Goal: Navigation & Orientation: Find specific page/section

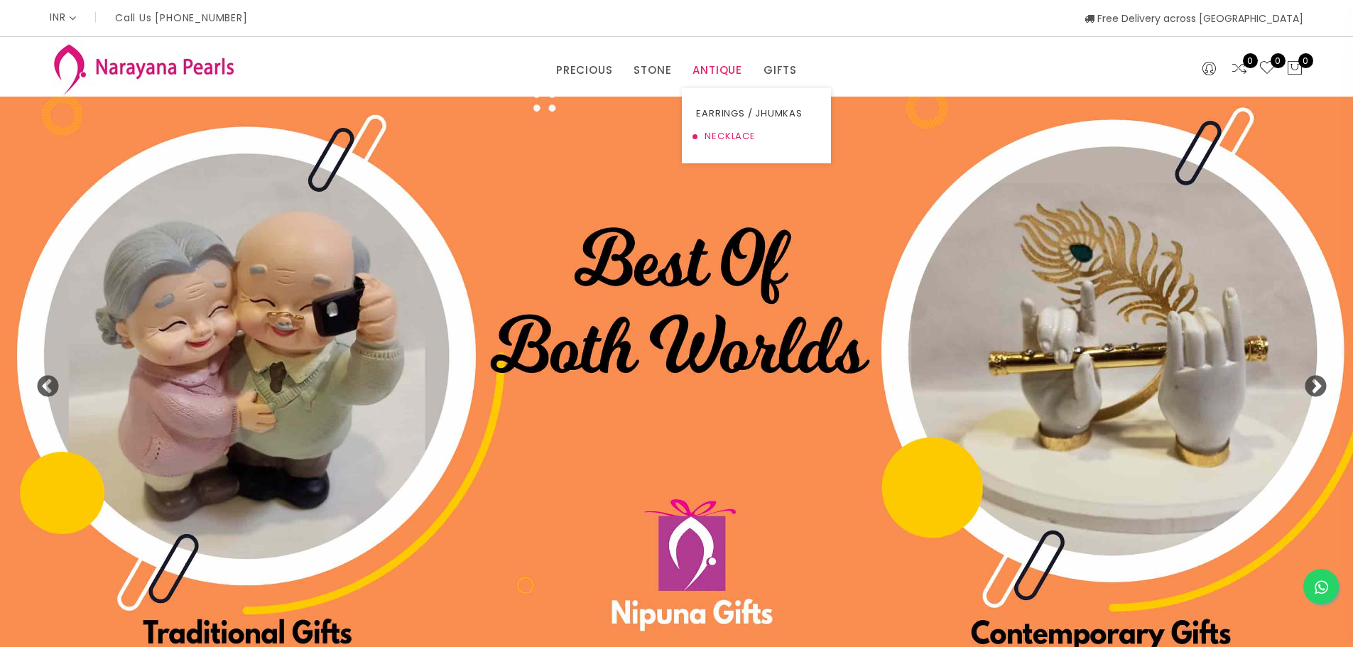
click at [716, 131] on link "NECKLACE" at bounding box center [756, 136] width 121 height 23
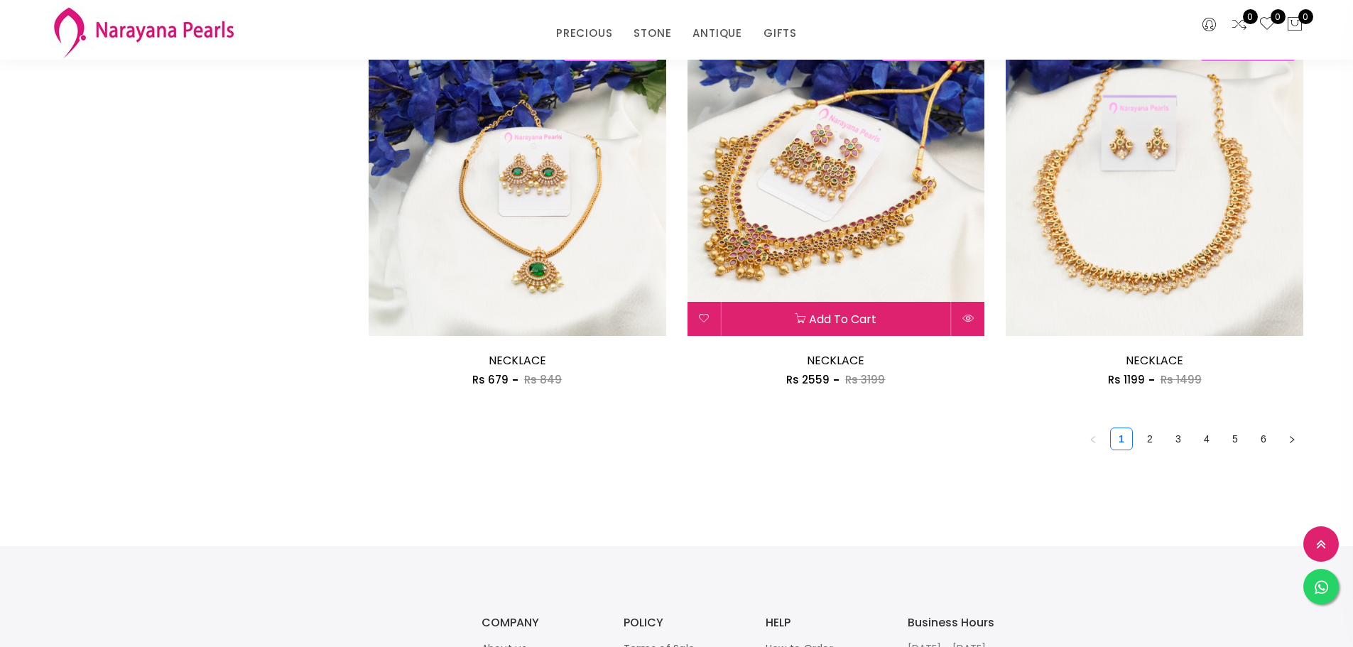
scroll to position [2593, 0]
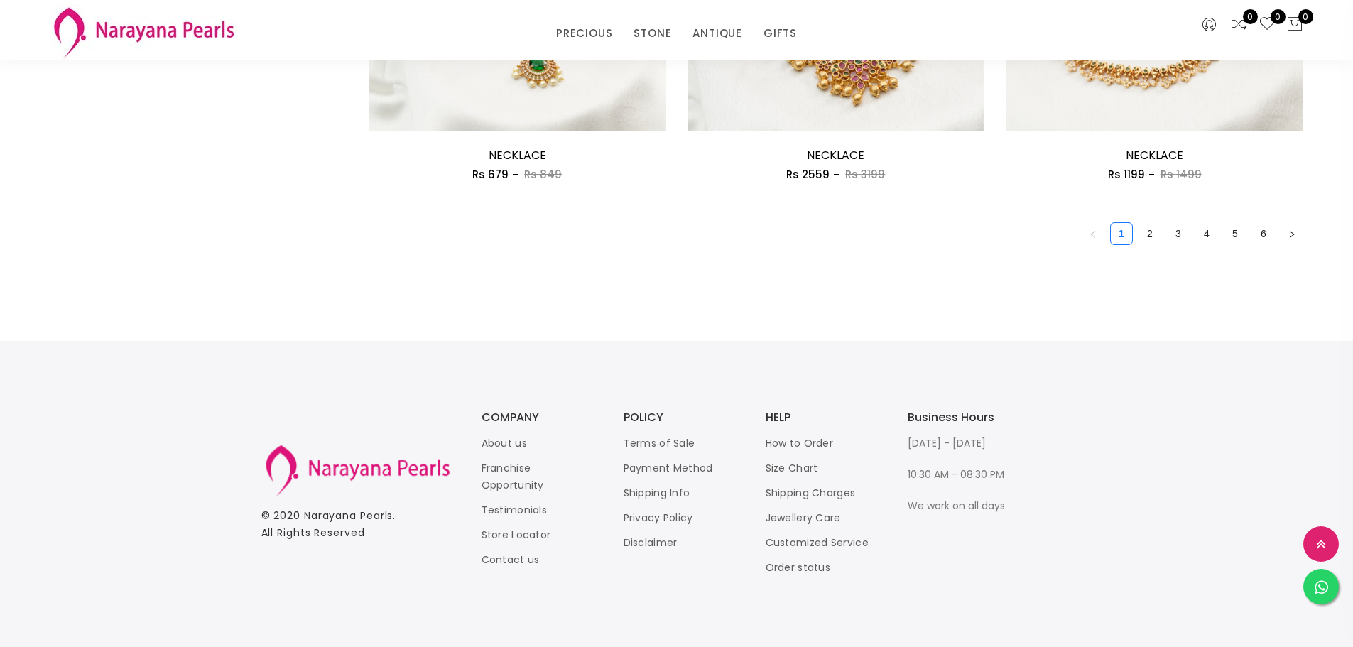
click at [1162, 234] on ul "1 2 3 4 5 6" at bounding box center [836, 233] width 935 height 23
click at [1156, 235] on link "2" at bounding box center [1149, 233] width 21 height 21
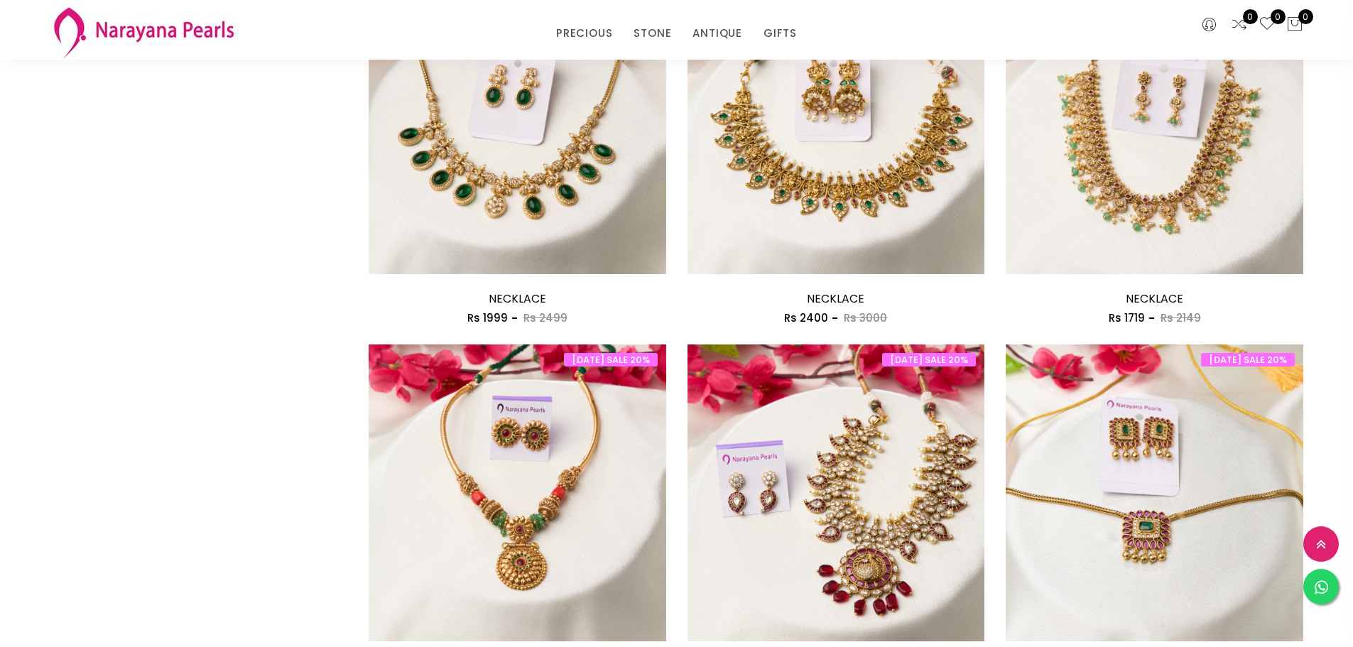
scroll to position [2343, 0]
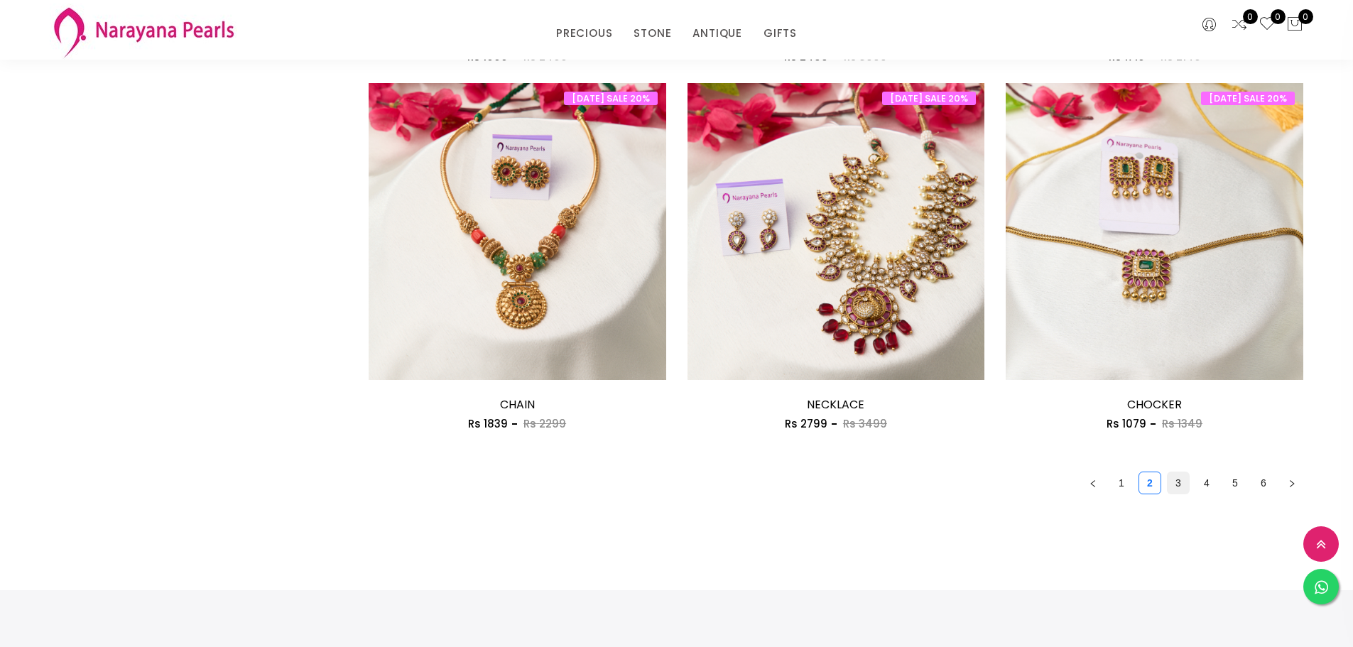
click at [1172, 477] on link "3" at bounding box center [1177, 482] width 21 height 21
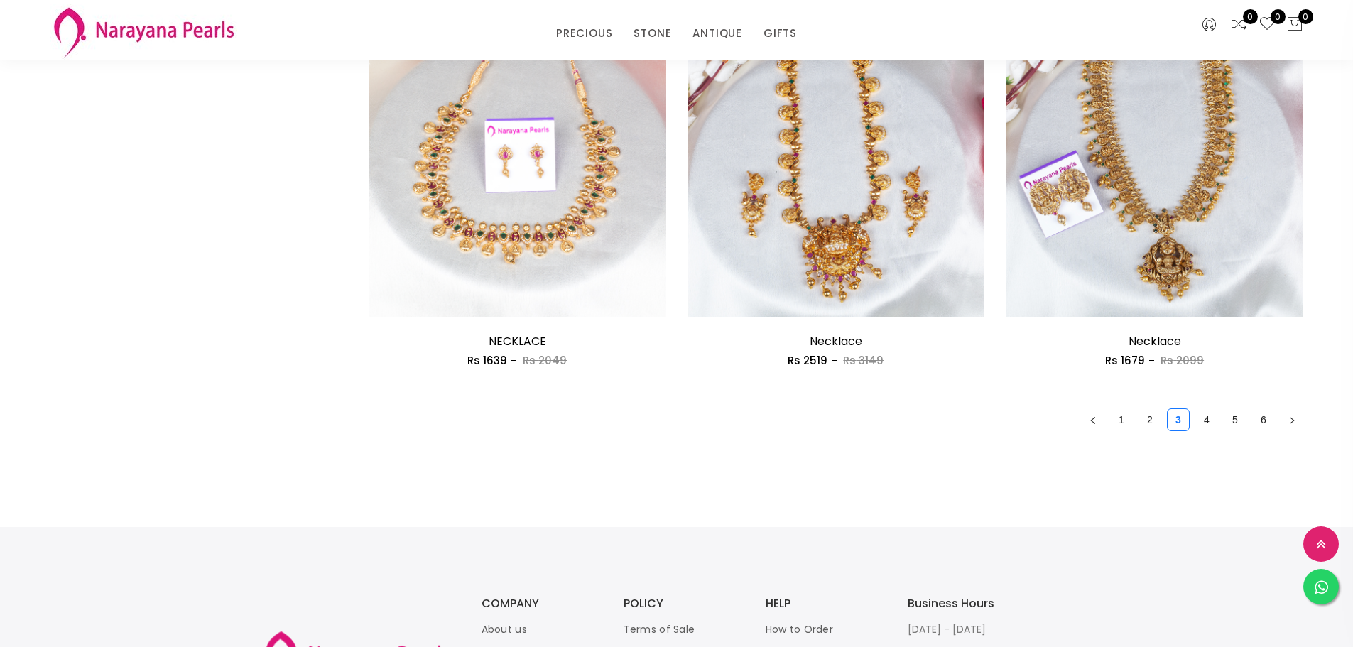
scroll to position [2414, 0]
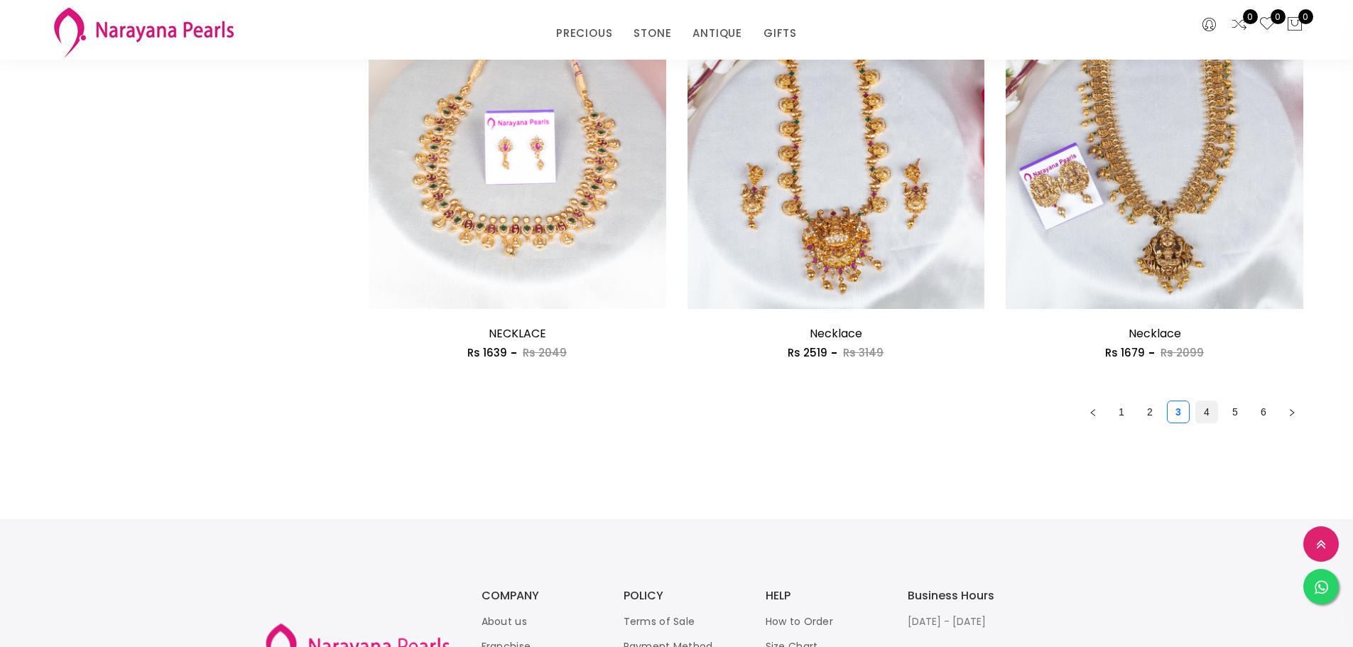
click at [1207, 403] on link "4" at bounding box center [1206, 411] width 21 height 21
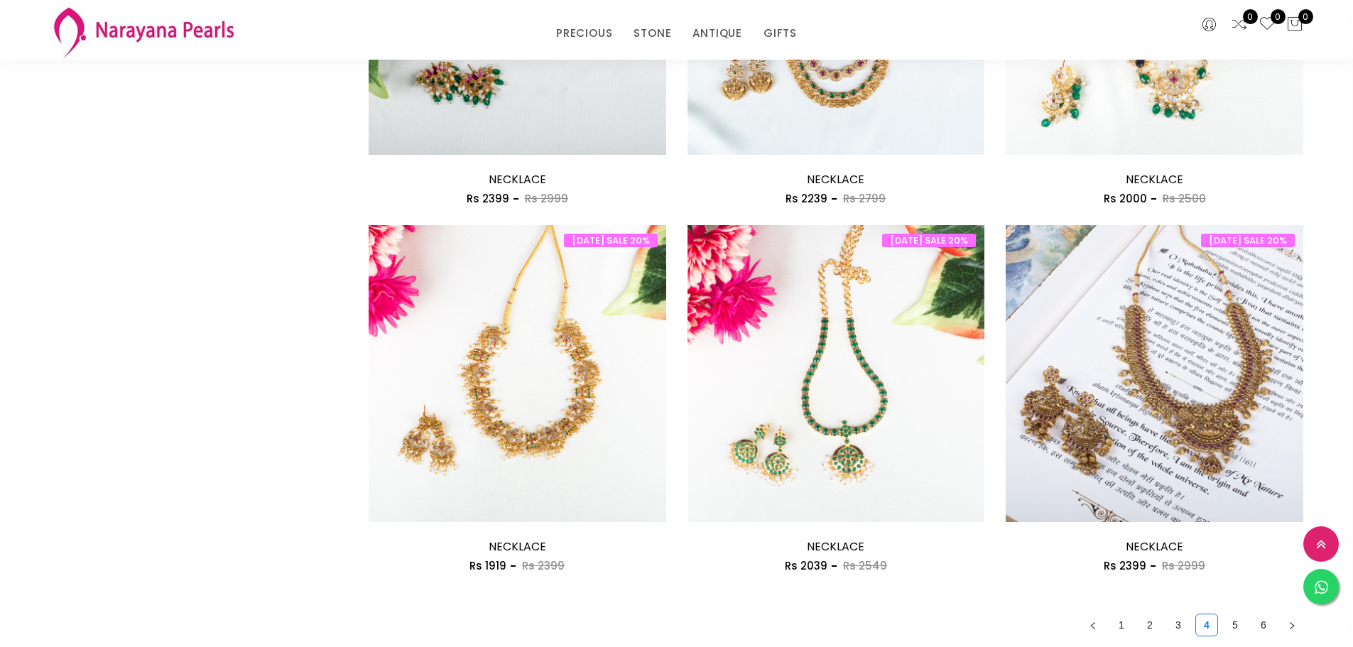
scroll to position [2272, 0]
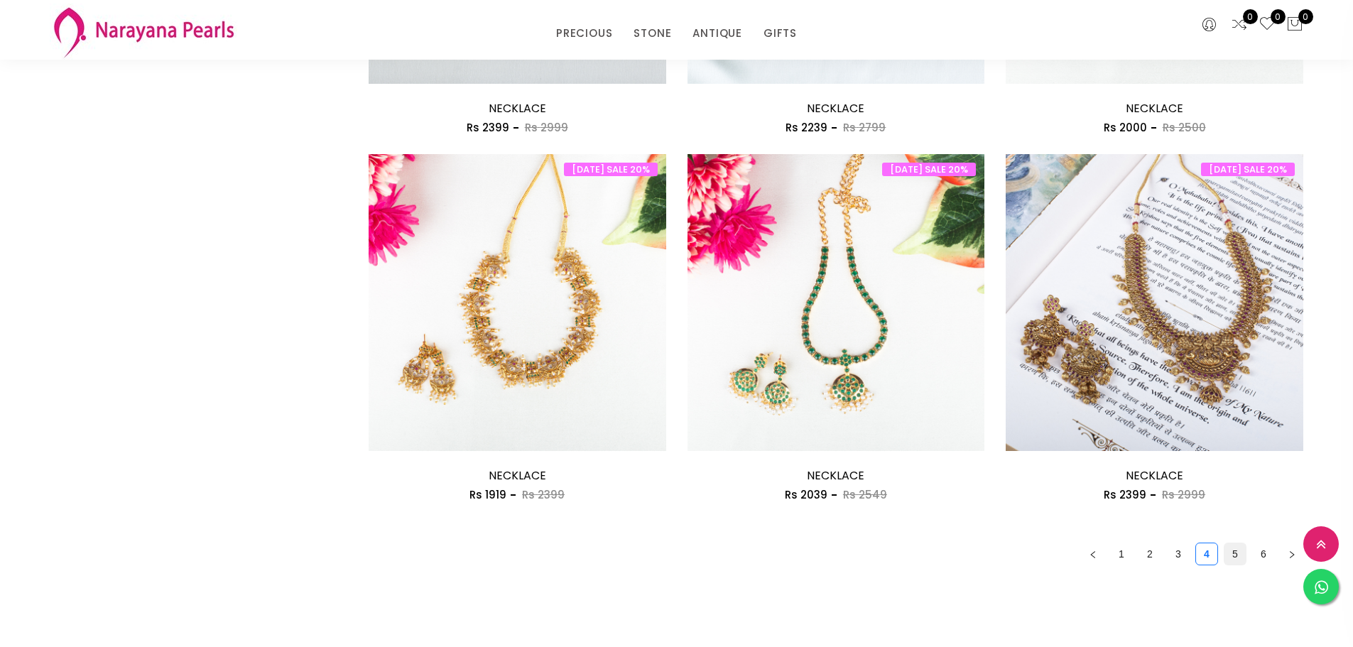
click at [1234, 548] on link "5" at bounding box center [1234, 553] width 21 height 21
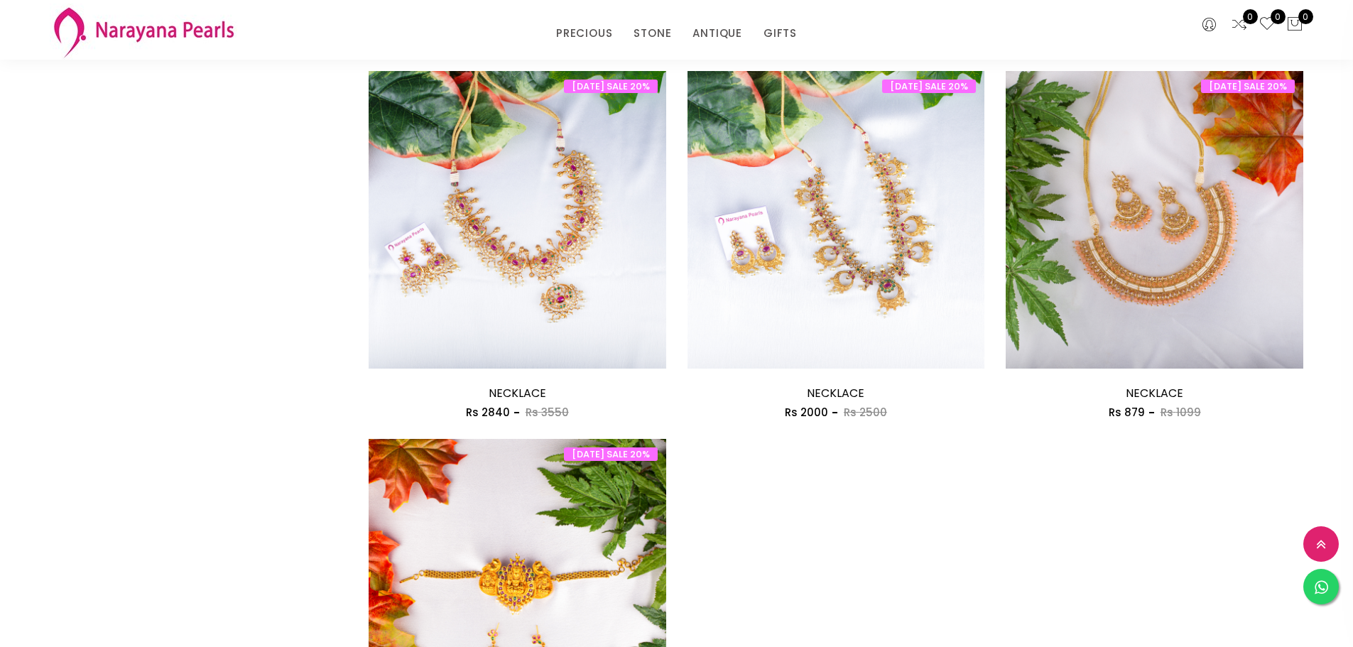
scroll to position [2343, 0]
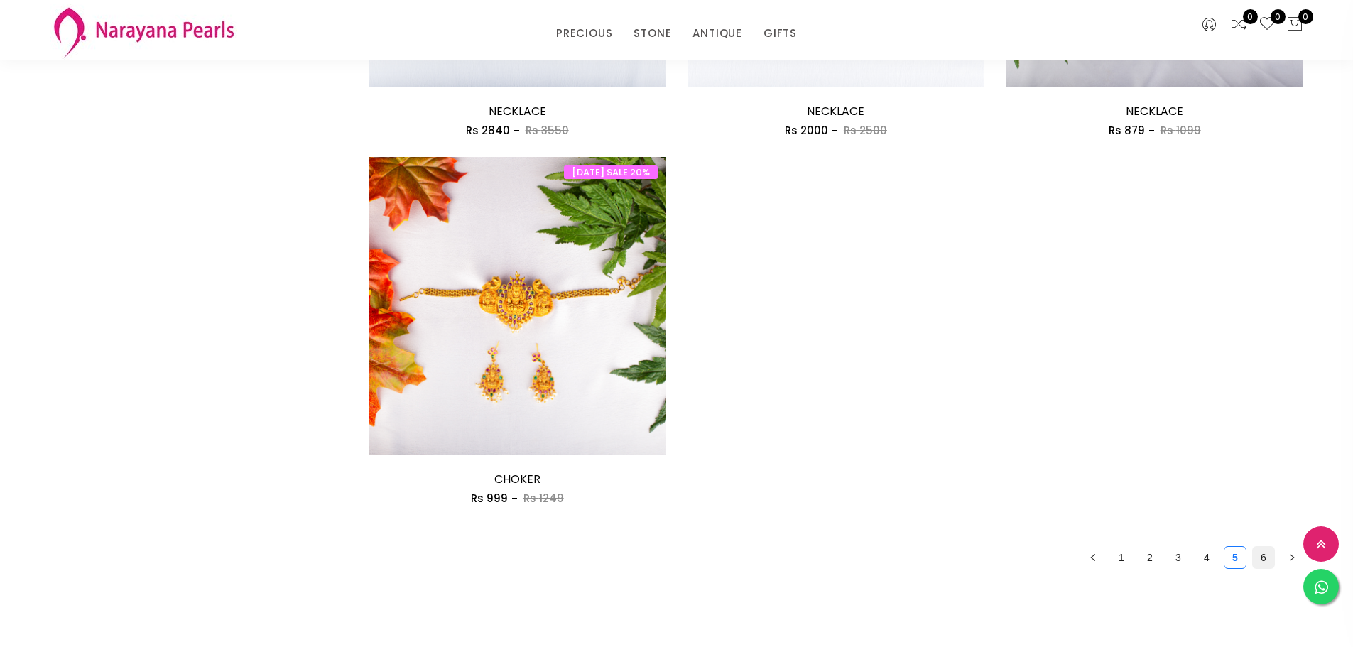
click at [1259, 562] on link "6" at bounding box center [1263, 557] width 21 height 21
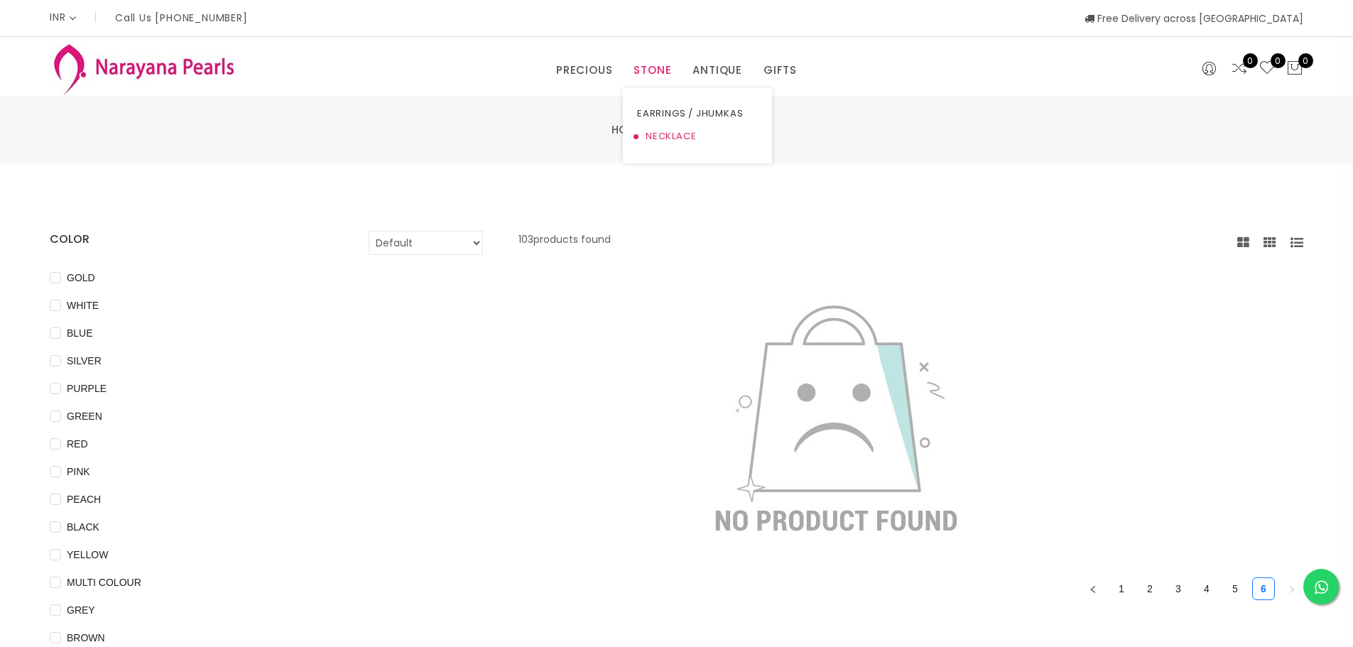
click at [649, 138] on link "NECKLACE" at bounding box center [697, 136] width 121 height 23
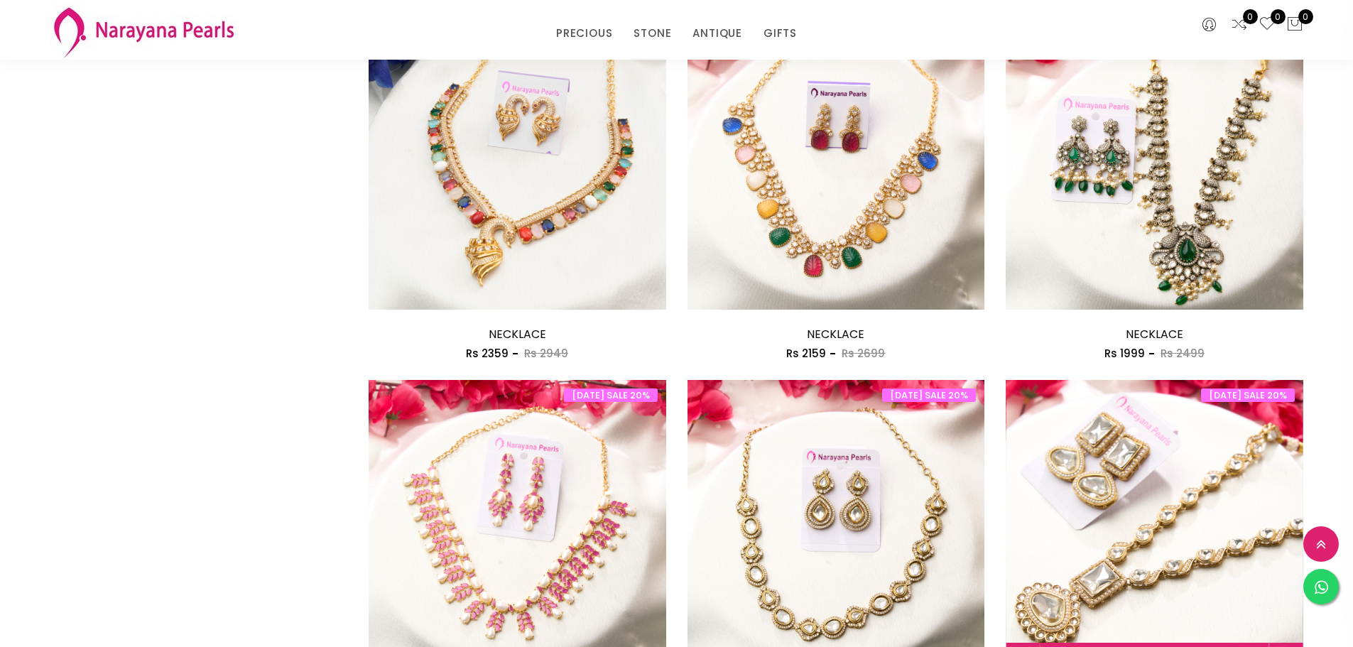
scroll to position [2343, 0]
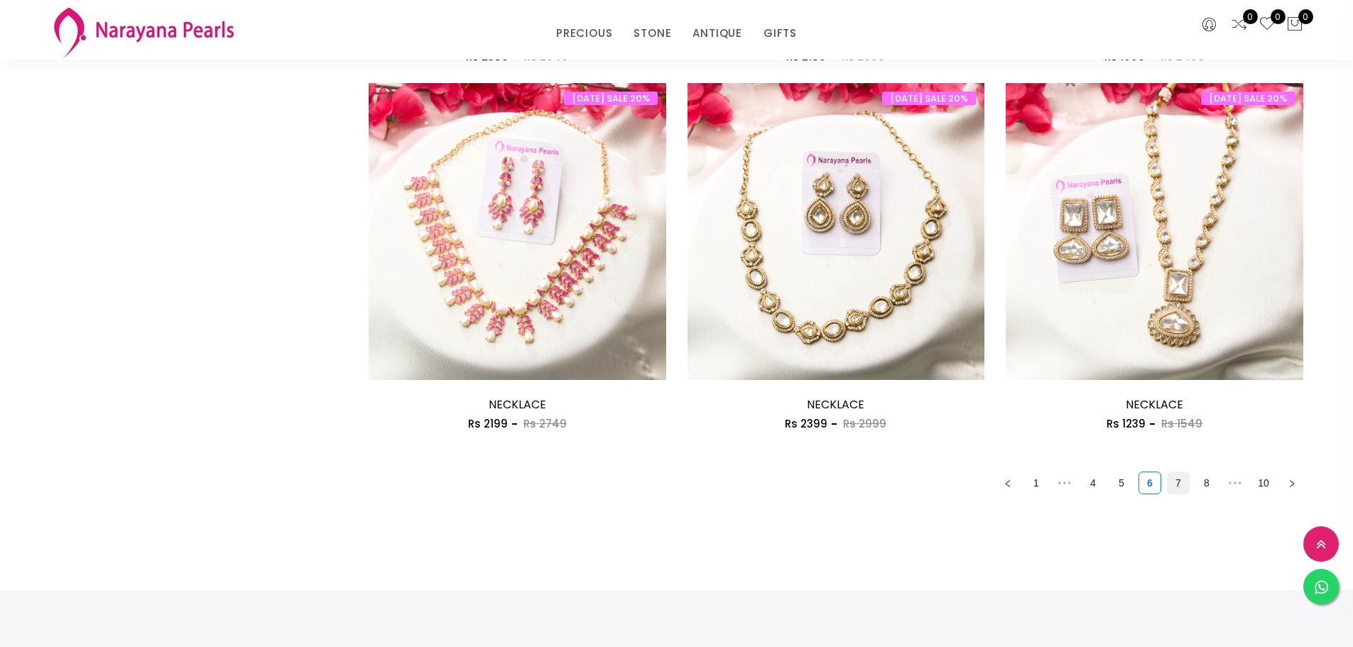
click at [1174, 486] on link "7" at bounding box center [1177, 482] width 21 height 21
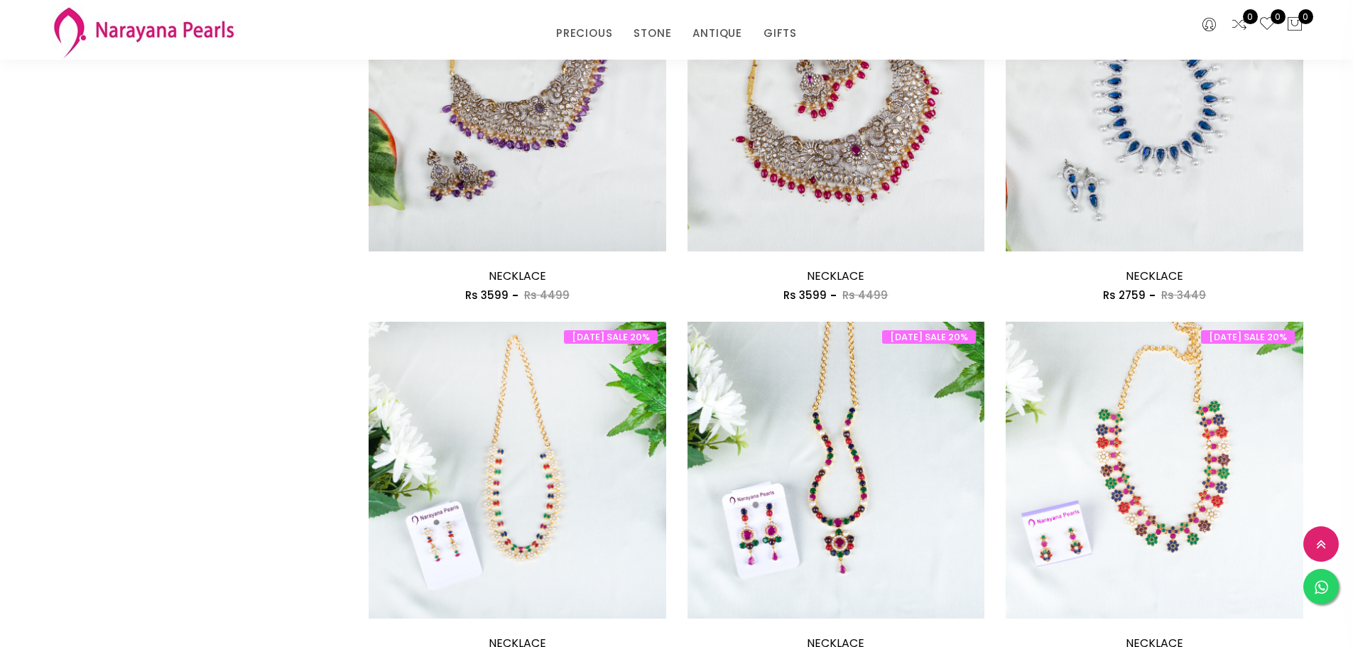
scroll to position [2343, 0]
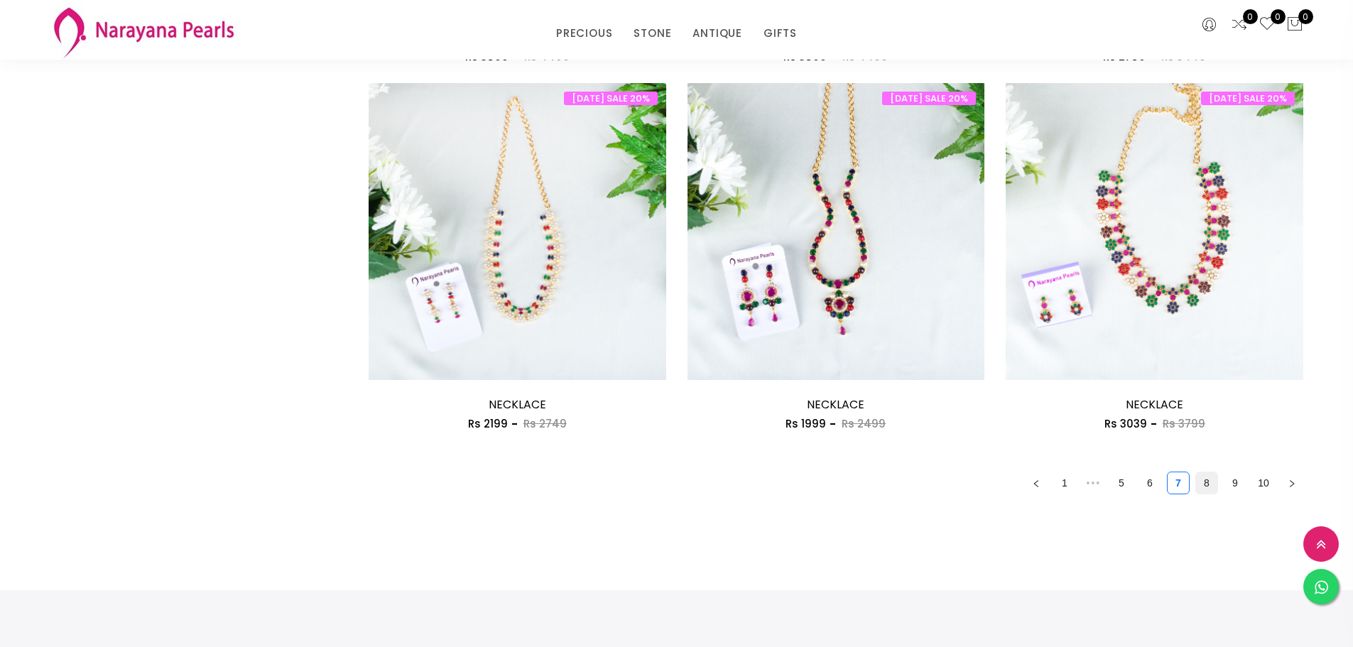
click at [1196, 477] on ul "1 ••• 5 6 7 8 9 10" at bounding box center [836, 483] width 935 height 23
click at [1202, 477] on link "8" at bounding box center [1206, 482] width 21 height 21
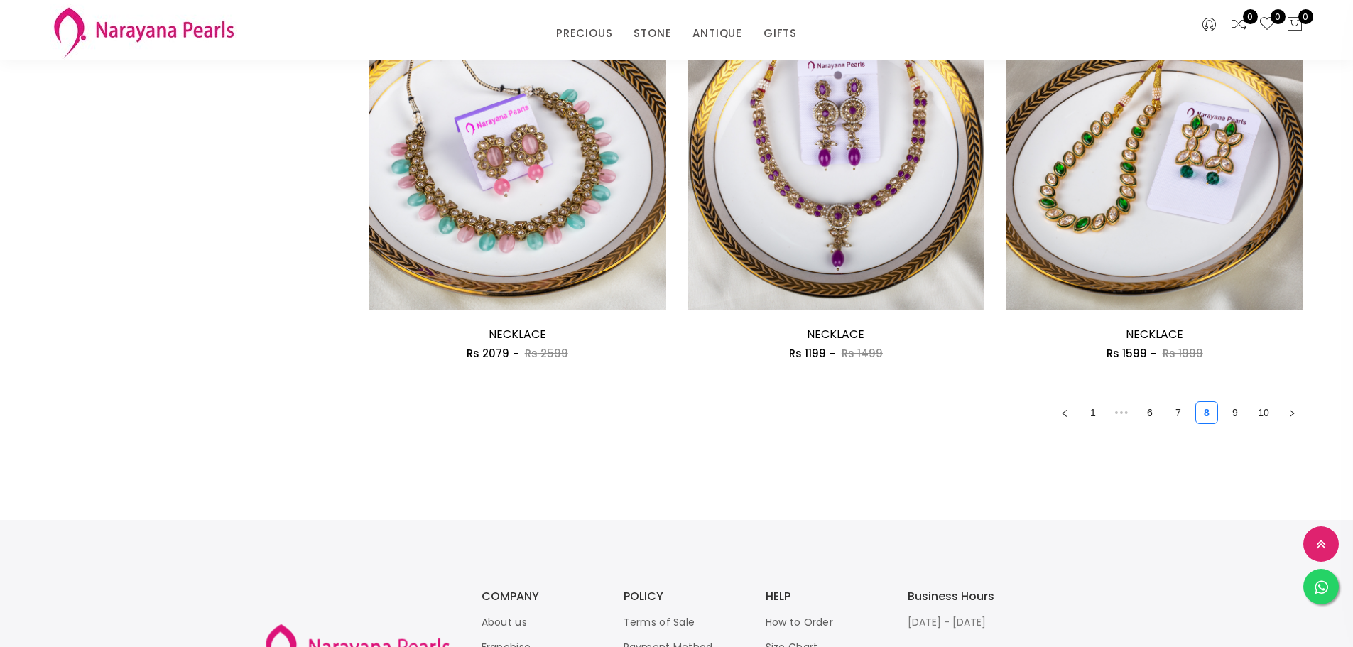
scroll to position [2414, 0]
click at [1233, 413] on link "9" at bounding box center [1234, 411] width 21 height 21
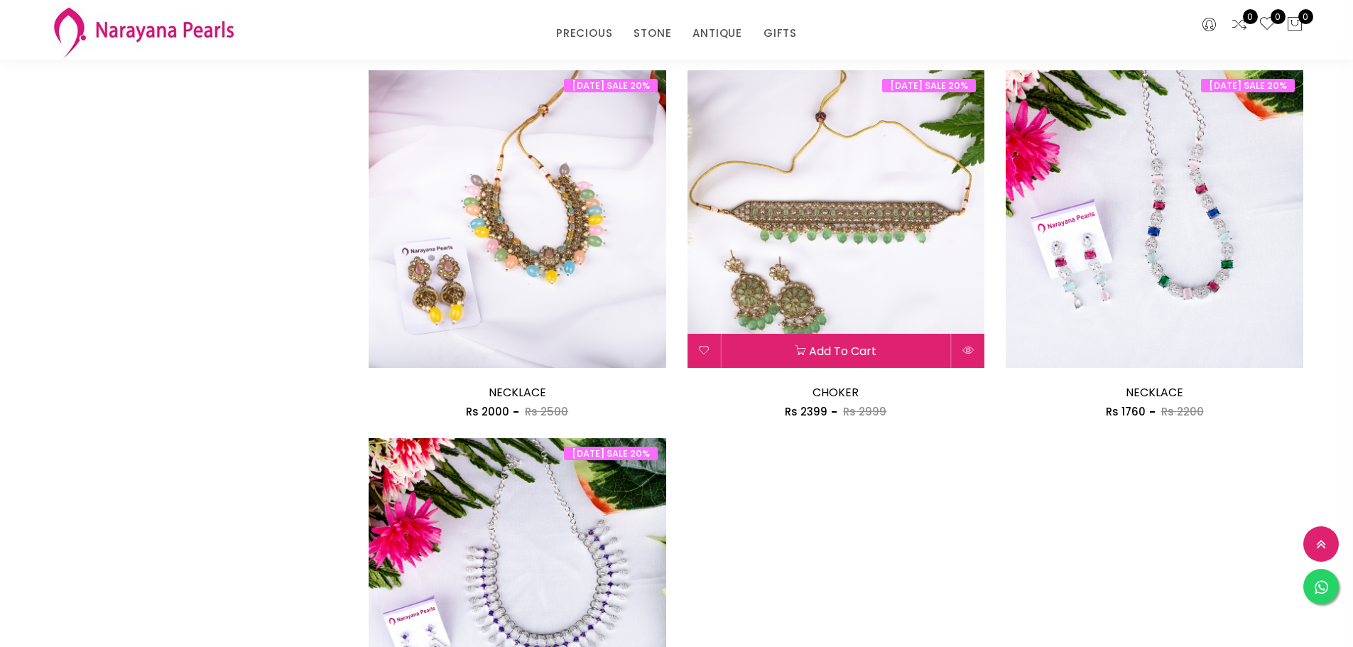
scroll to position [2485, 0]
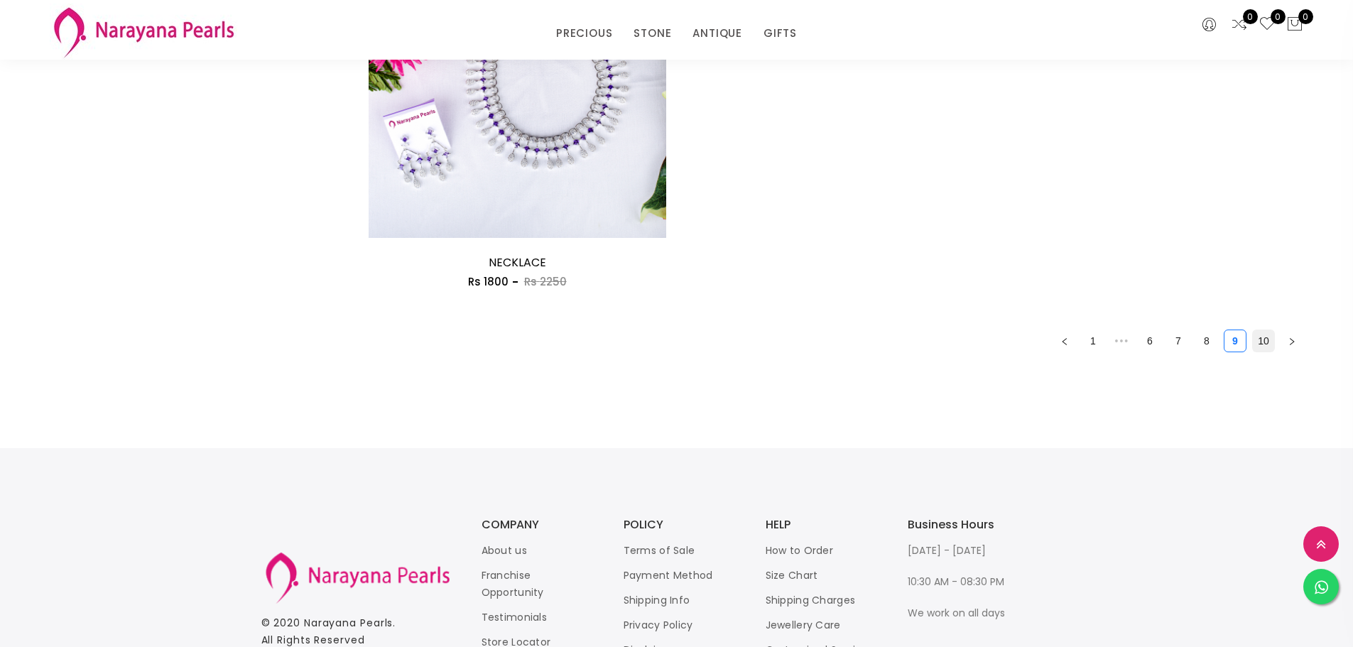
click at [1263, 339] on link "10" at bounding box center [1263, 340] width 21 height 21
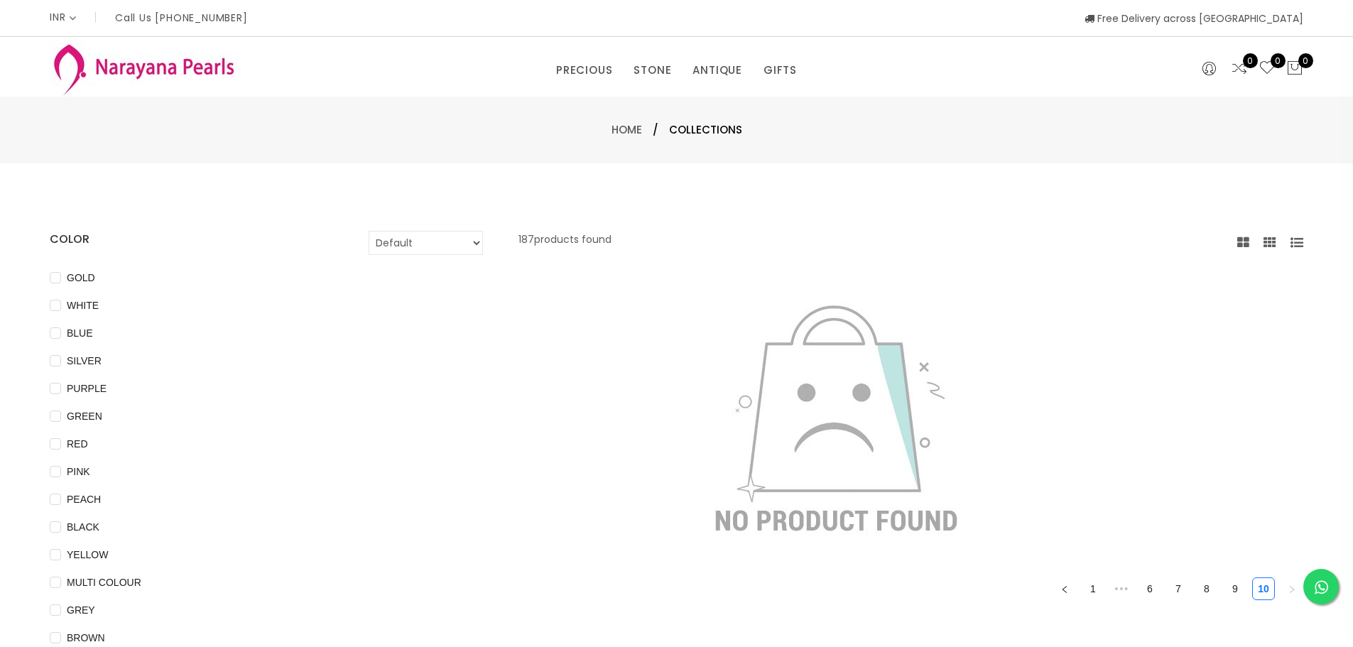
click at [455, 146] on div "Home / Collections" at bounding box center [676, 130] width 1353 height 67
click at [739, 115] on link "EARRINGS / JHUMKAS" at bounding box center [756, 113] width 121 height 23
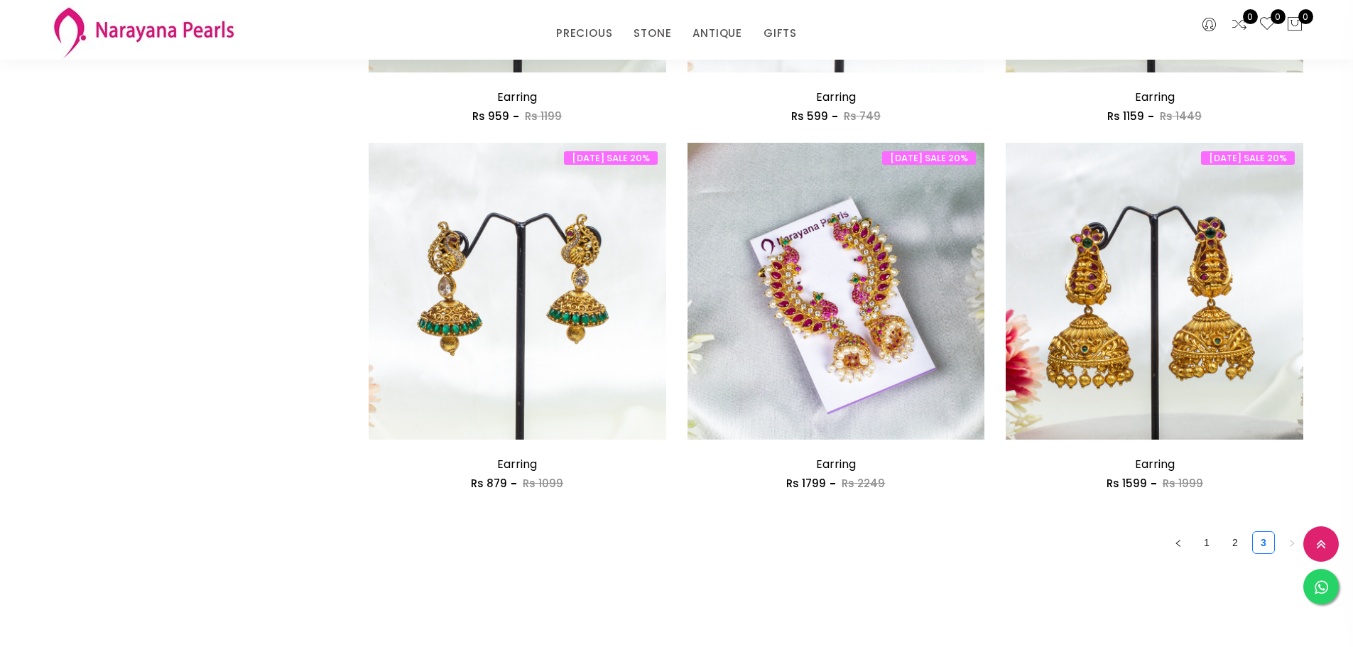
scroll to position [2414, 0]
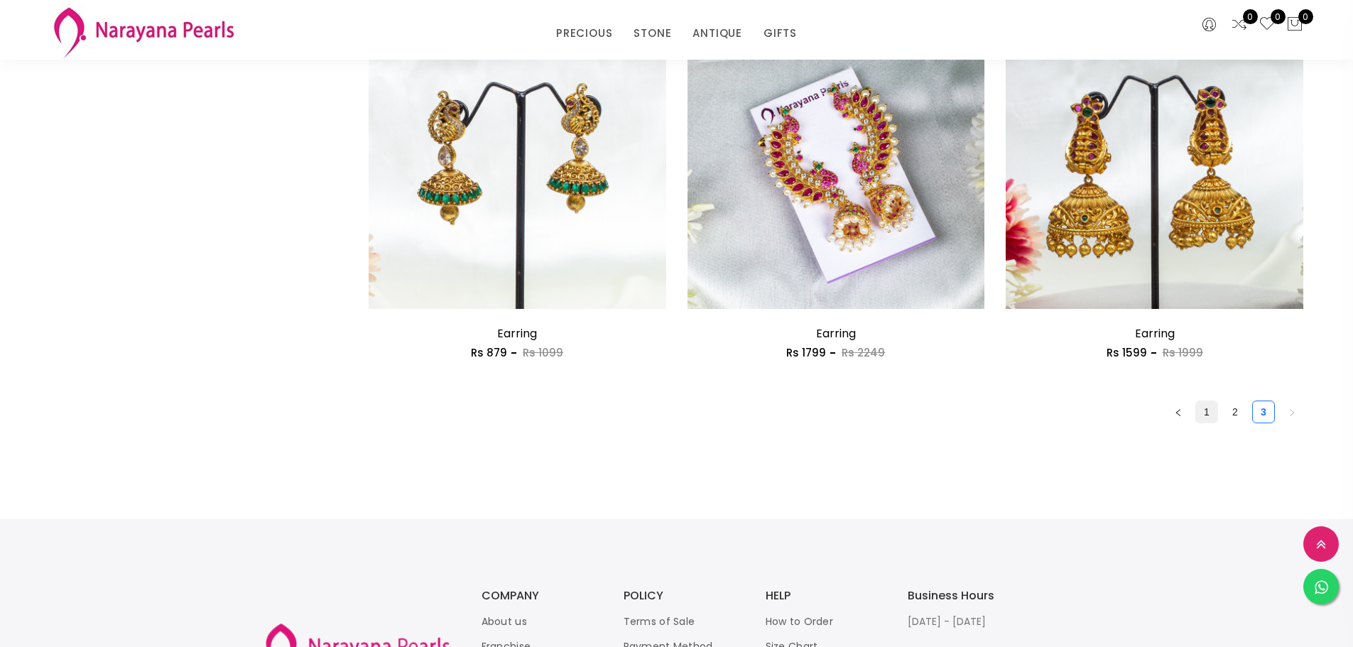
click at [1208, 420] on link "1" at bounding box center [1206, 411] width 21 height 21
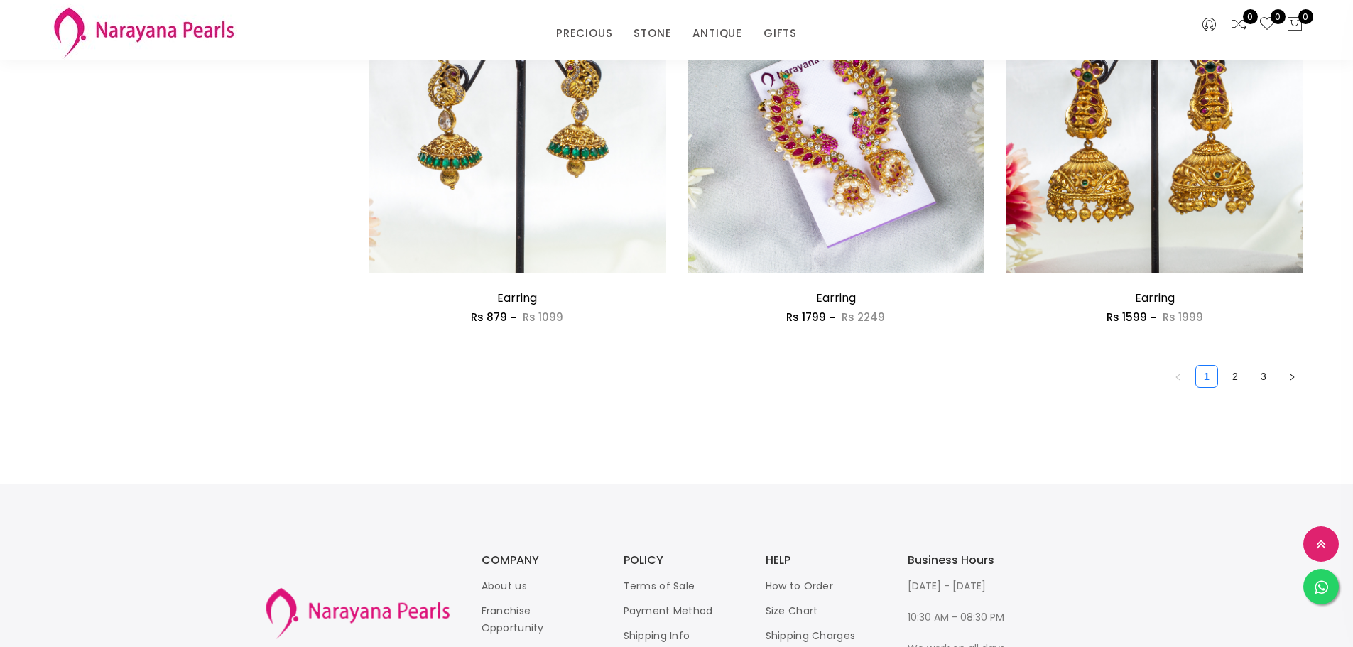
scroll to position [2593, 0]
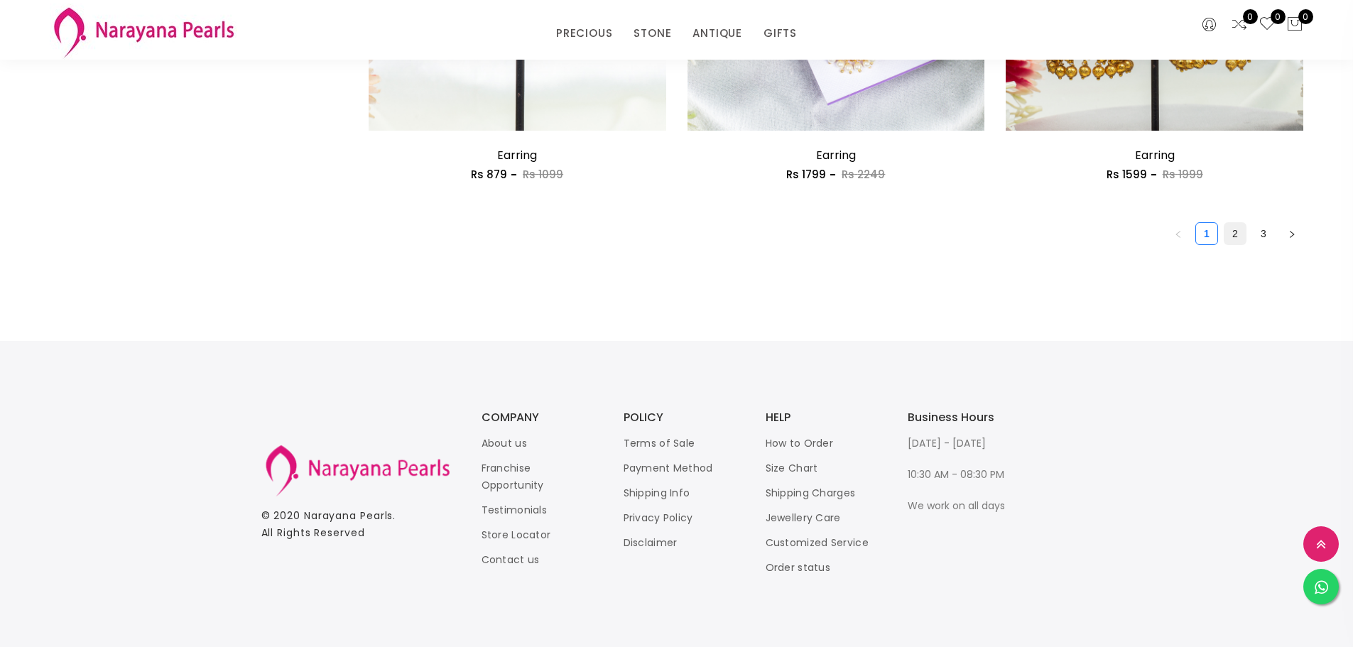
click at [1230, 234] on link "2" at bounding box center [1234, 233] width 21 height 21
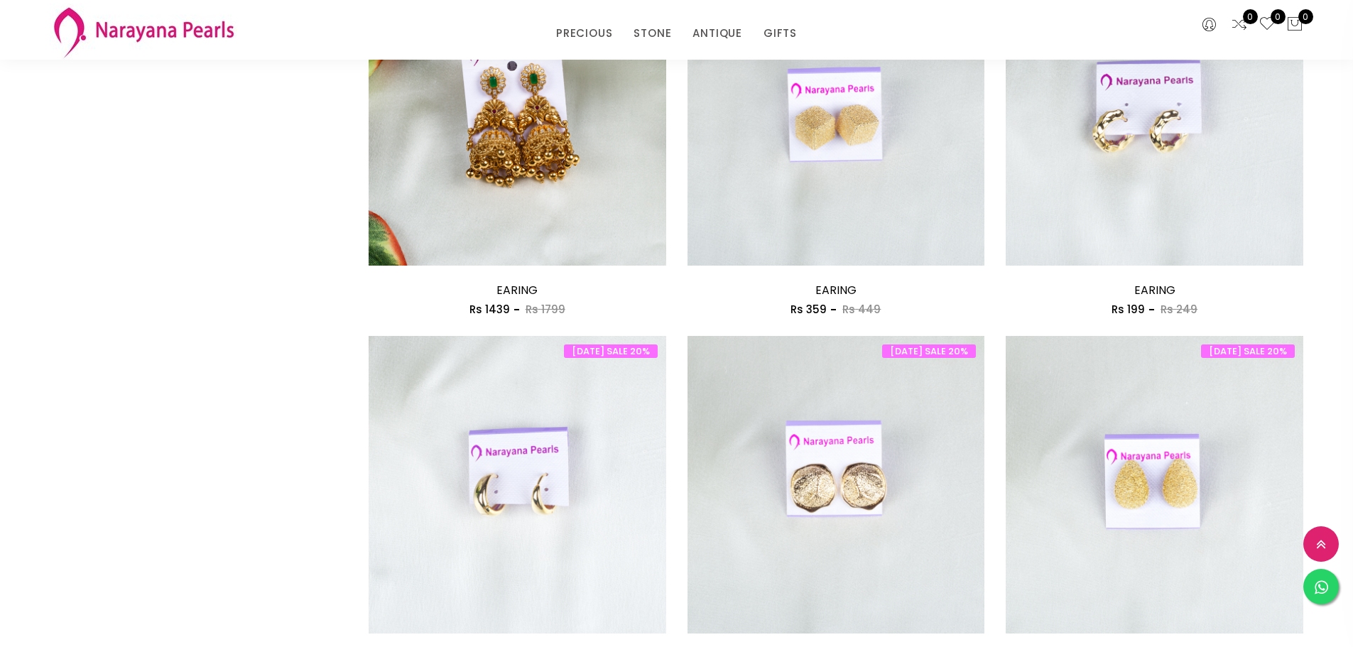
scroll to position [1349, 0]
